Goal: Navigation & Orientation: Find specific page/section

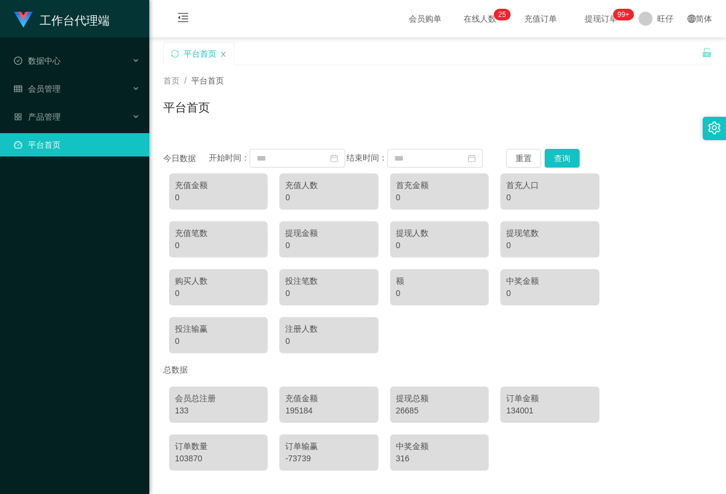
click at [96, 203] on div "工作台代理端 数据中心 会员管理 产品管理 平台首页" at bounding box center [74, 247] width 149 height 494
click at [296, 103] on div "平台首页" at bounding box center [437, 112] width 549 height 27
click at [69, 96] on div "会员管理" at bounding box center [74, 88] width 149 height 23
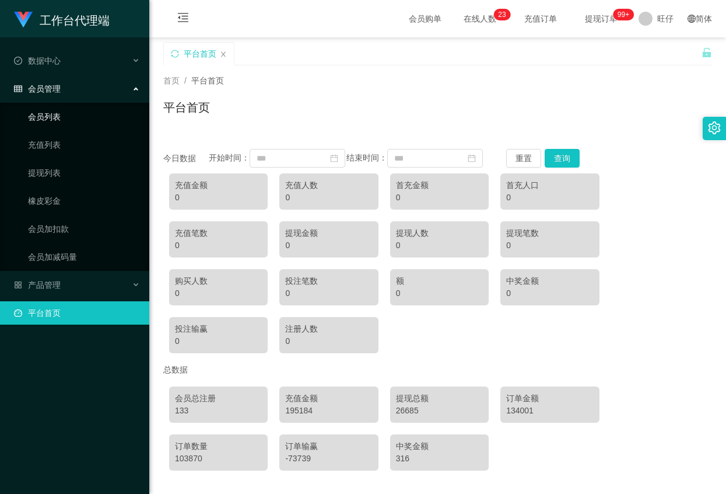
click at [59, 112] on link "会员列表" at bounding box center [84, 116] width 112 height 23
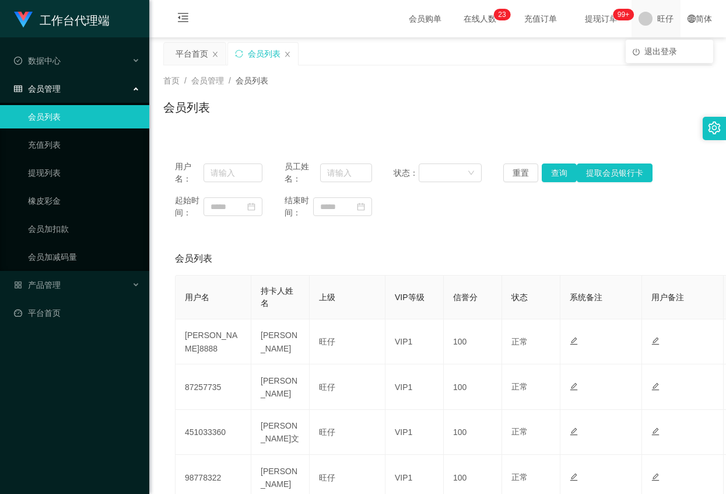
click at [661, 18] on font "旺仔" at bounding box center [665, 18] width 16 height 9
click at [657, 19] on font "旺仔" at bounding box center [665, 18] width 16 height 9
click at [51, 92] on font "会员管理" at bounding box center [44, 88] width 33 height 9
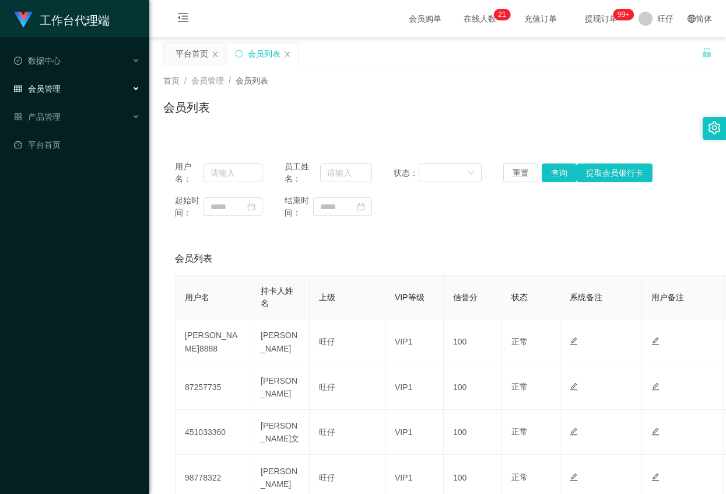
click at [65, 85] on div "会员管理" at bounding box center [74, 88] width 149 height 23
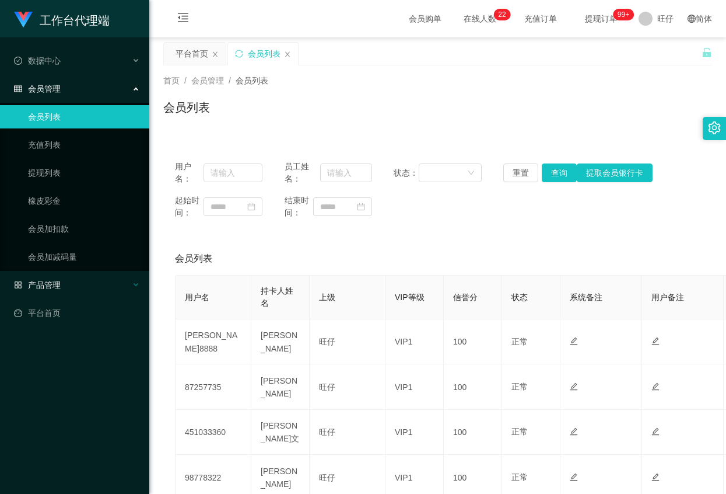
click at [60, 277] on div "产品管理" at bounding box center [74, 284] width 149 height 23
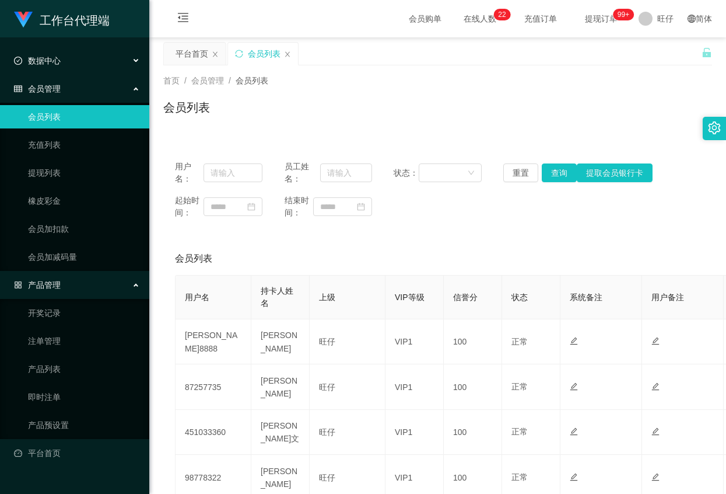
click at [71, 55] on div "数据中心" at bounding box center [74, 60] width 149 height 23
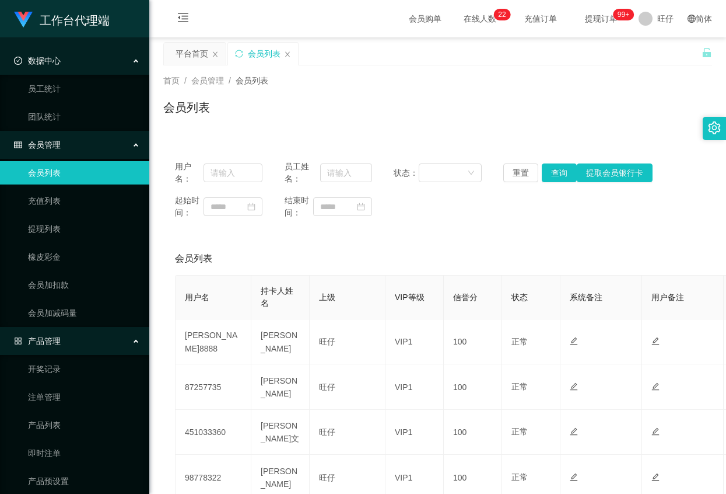
click at [86, 61] on div "数据中心" at bounding box center [74, 60] width 149 height 23
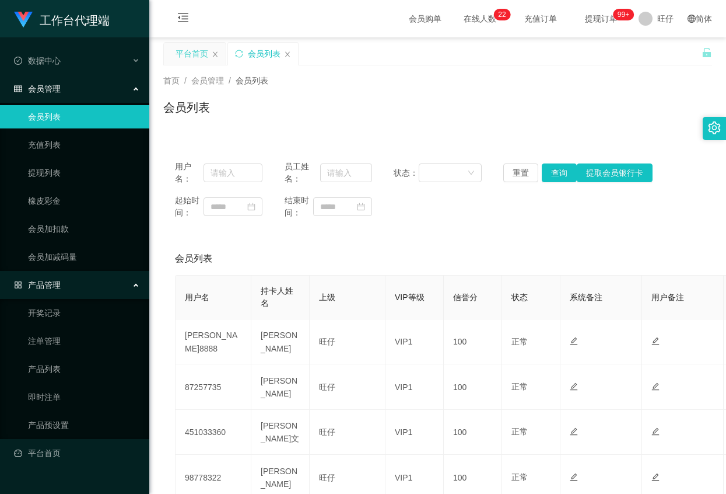
click at [188, 53] on font "平台首页" at bounding box center [192, 53] width 33 height 9
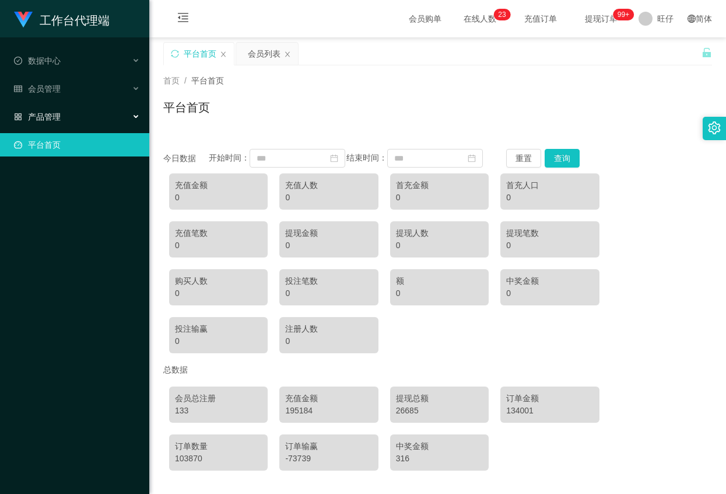
click at [62, 118] on div "产品管理" at bounding box center [74, 116] width 149 height 23
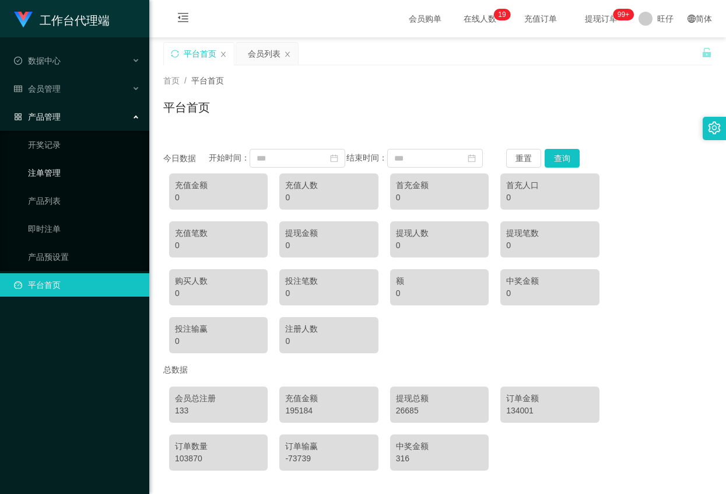
click at [61, 172] on link "注单管理" at bounding box center [84, 172] width 112 height 23
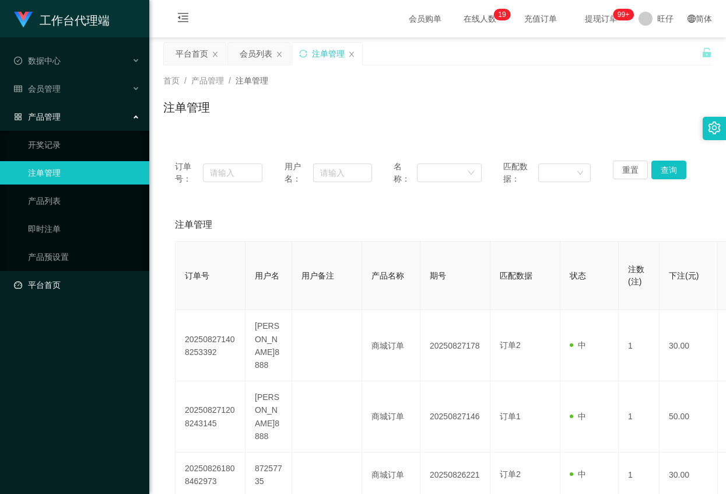
click at [48, 288] on link "平台首页" at bounding box center [77, 284] width 126 height 23
